Goal: Information Seeking & Learning: Understand process/instructions

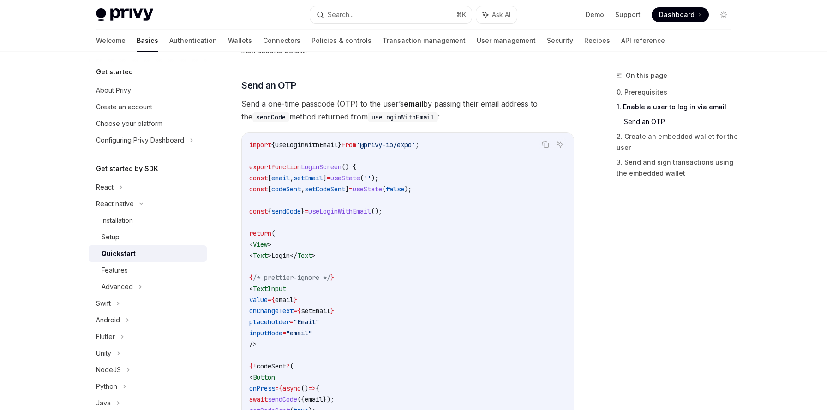
scroll to position [306, 0]
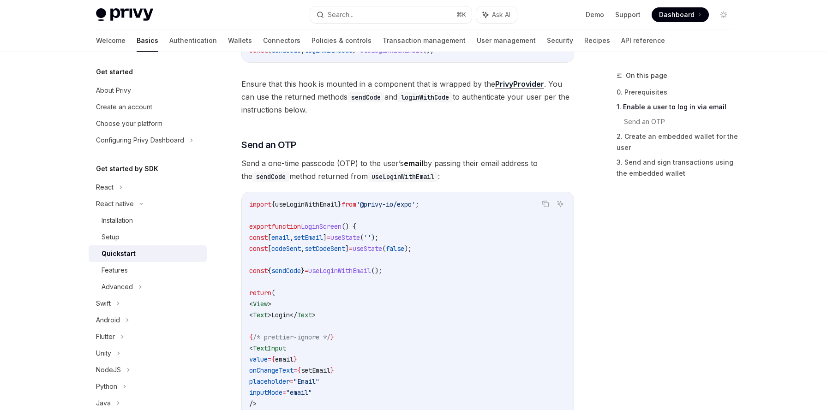
click at [362, 275] on code "import { useLoginWithEmail } from '@privy-io/expo' ; export function LoginScree…" at bounding box center [407, 409] width 317 height 421
click at [362, 270] on span "useLoginWithEmail" at bounding box center [339, 271] width 63 height 8
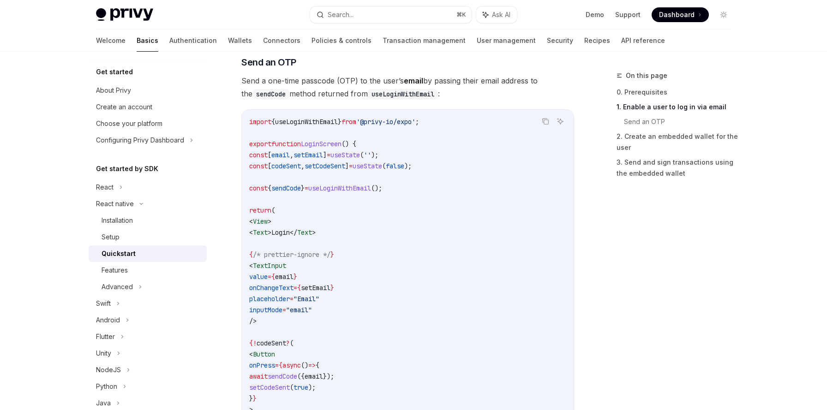
scroll to position [364, 0]
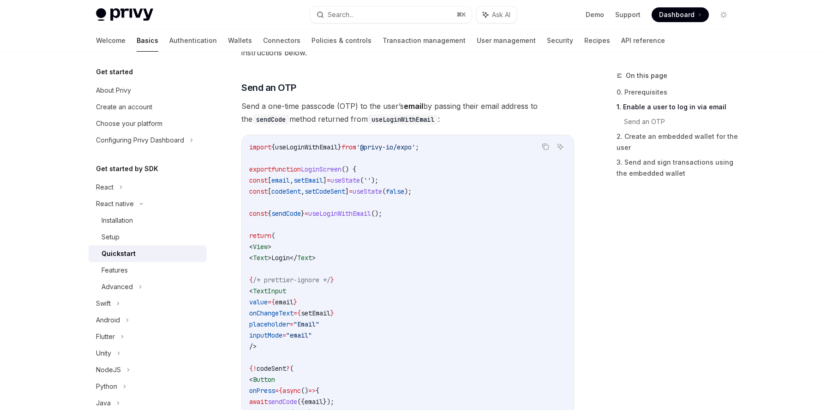
click at [299, 212] on span "sendCode" at bounding box center [286, 214] width 30 height 8
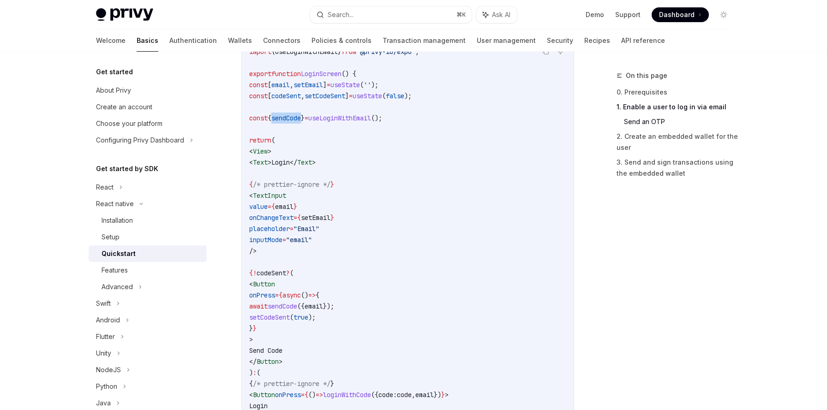
scroll to position [462, 0]
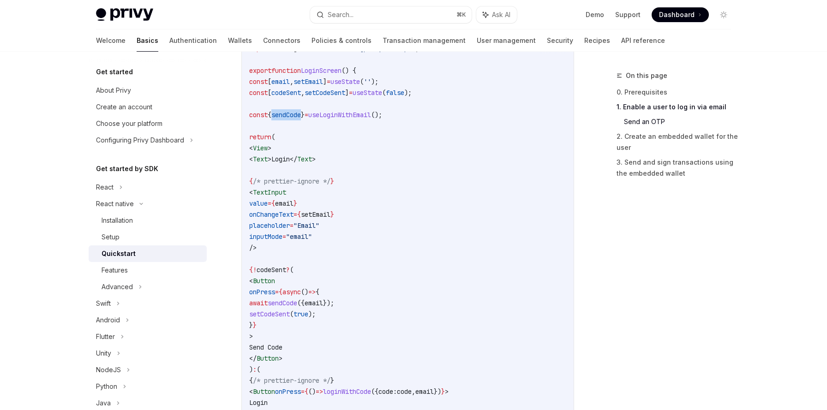
click at [285, 120] on code "import { useLoginWithEmail } from '@privy-io/expo' ; export function LoginScree…" at bounding box center [407, 253] width 317 height 421
drag, startPoint x: 257, startPoint y: 114, endPoint x: 419, endPoint y: 114, distance: 161.5
click at [419, 114] on code "import { useLoginWithEmail } from '@privy-io/expo' ; export function LoginScree…" at bounding box center [407, 253] width 317 height 421
copy span "const { sendCode } = useLoginWithEmail ();"
click at [365, 114] on span "useLoginWithEmail" at bounding box center [339, 115] width 63 height 8
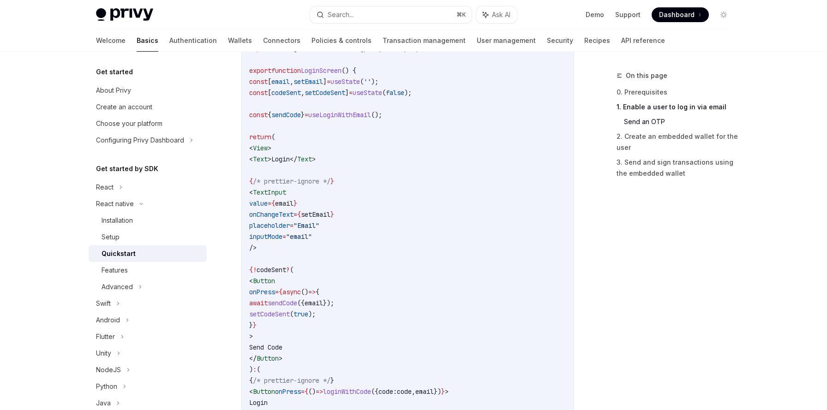
click at [362, 118] on span "useLoginWithEmail" at bounding box center [339, 115] width 63 height 8
copy span "useLoginWithEmail"
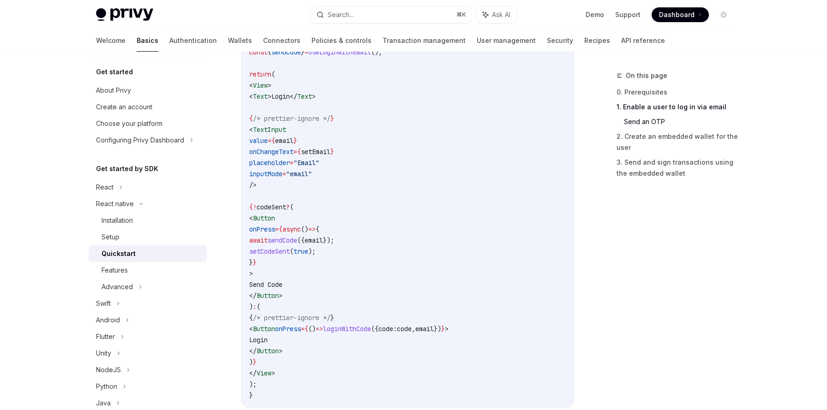
scroll to position [525, 0]
click at [371, 328] on span "loginWithCode" at bounding box center [347, 329] width 48 height 8
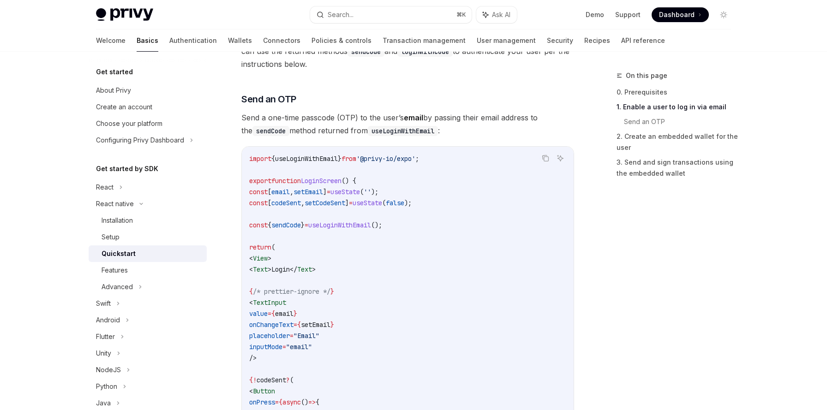
scroll to position [352, 0]
